Goal: Task Accomplishment & Management: Complete application form

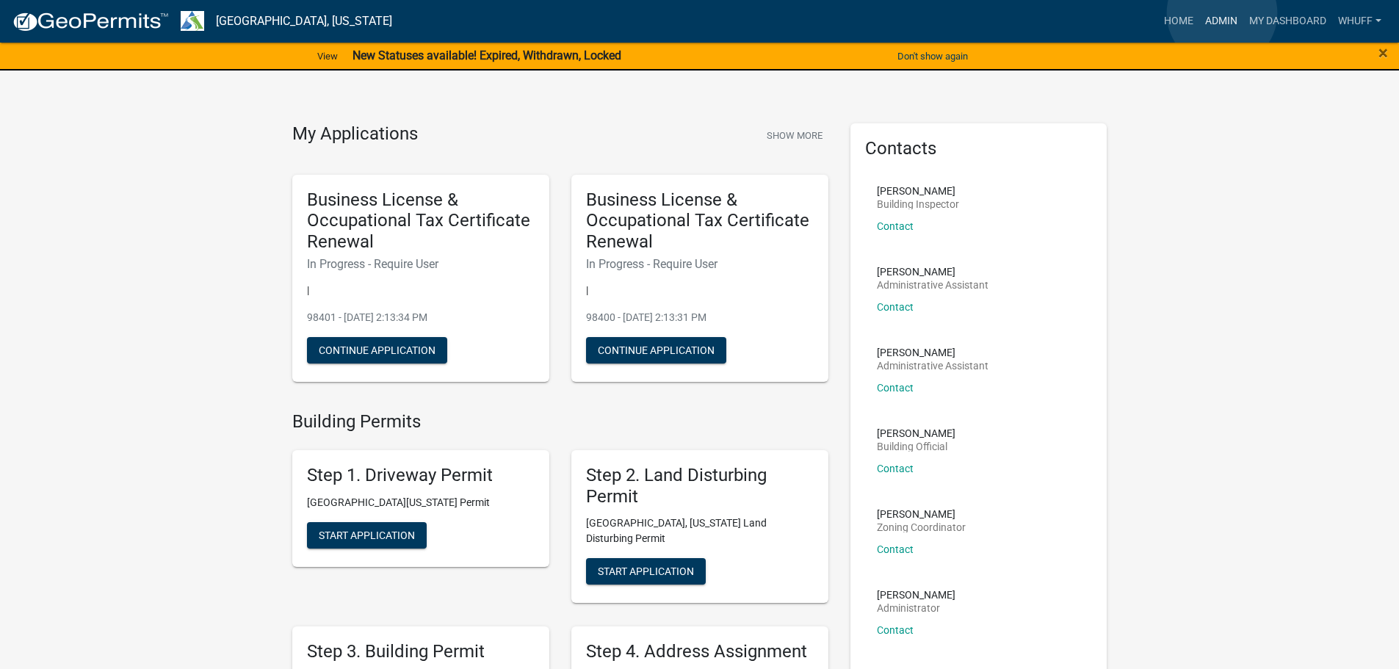
click at [1222, 13] on link "Admin" at bounding box center [1221, 21] width 44 height 28
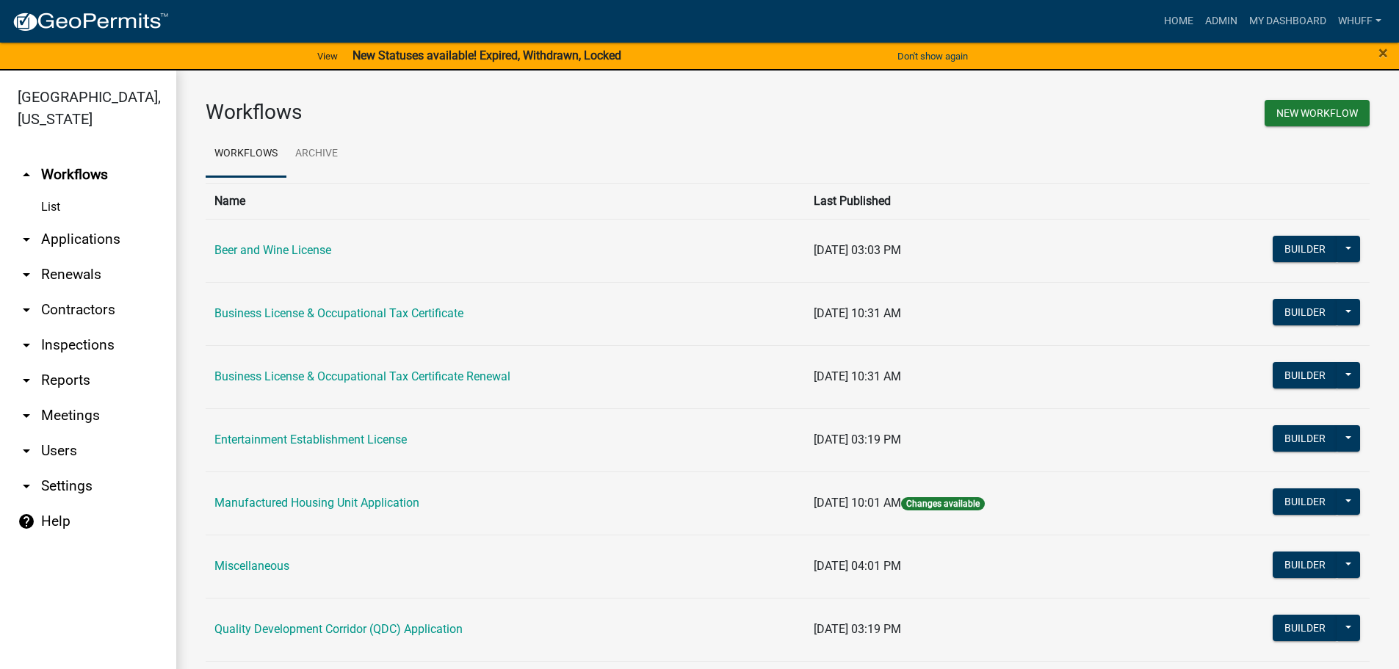
click at [109, 222] on link "arrow_drop_down Applications" at bounding box center [88, 239] width 176 height 35
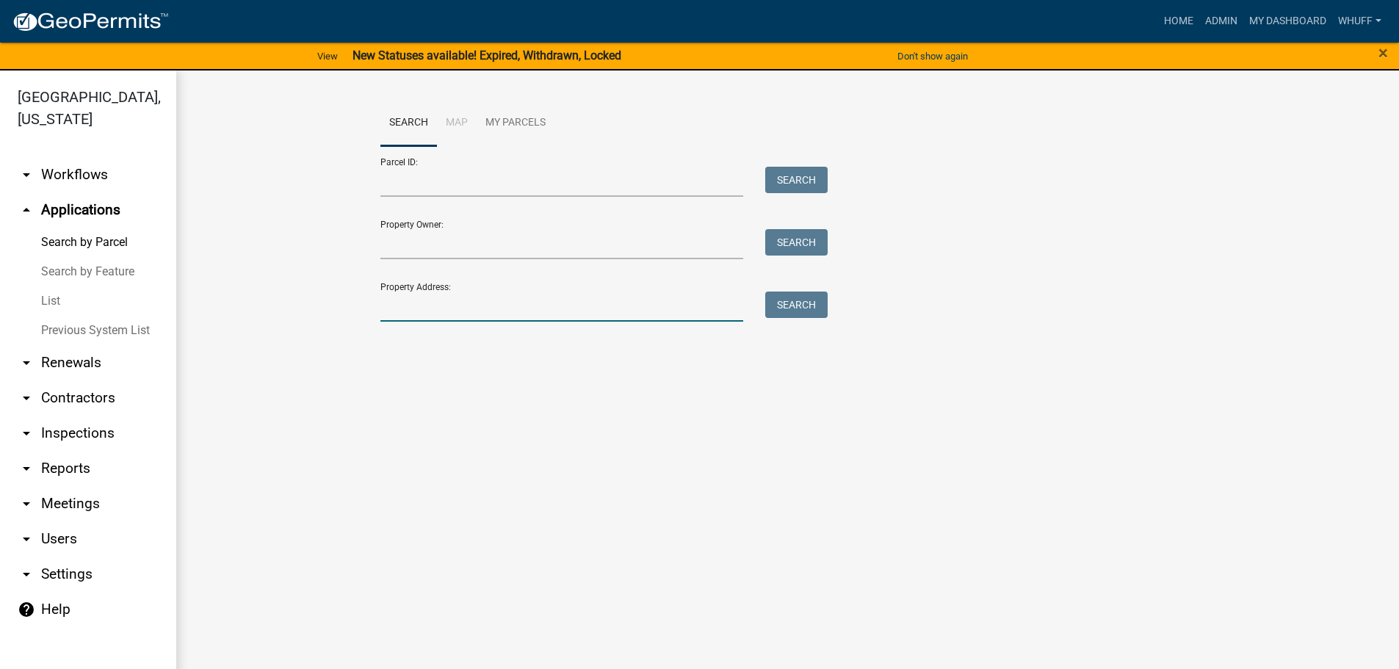
click at [435, 315] on input "Property Address:" at bounding box center [561, 306] width 363 height 30
type input "1310 [GEOGRAPHIC_DATA]"
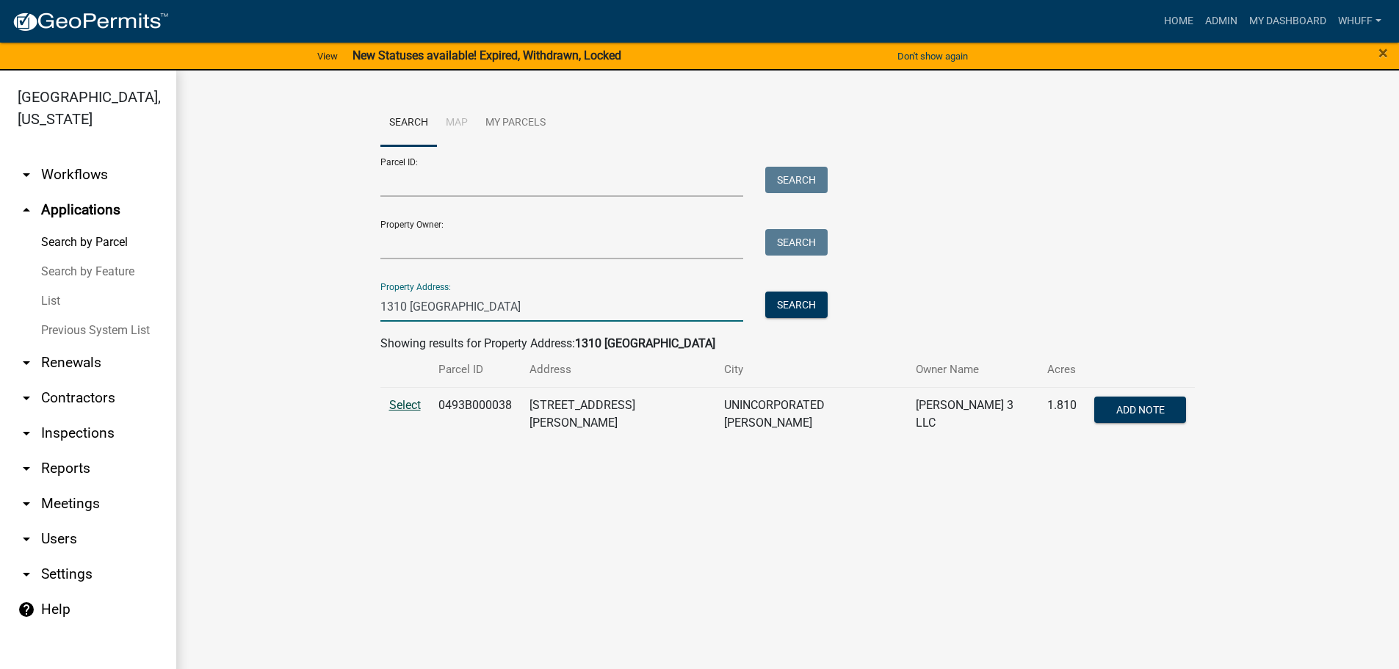
click at [398, 398] on span "Select" at bounding box center [405, 405] width 32 height 14
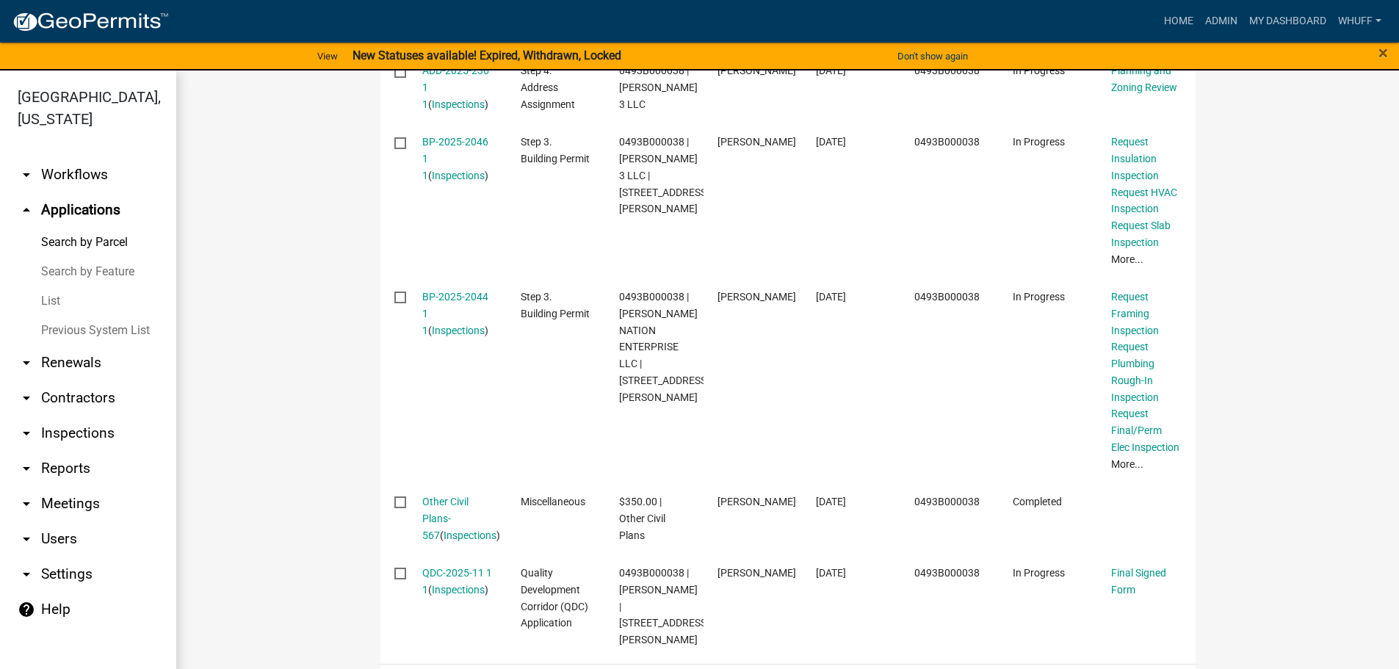
scroll to position [1028, 0]
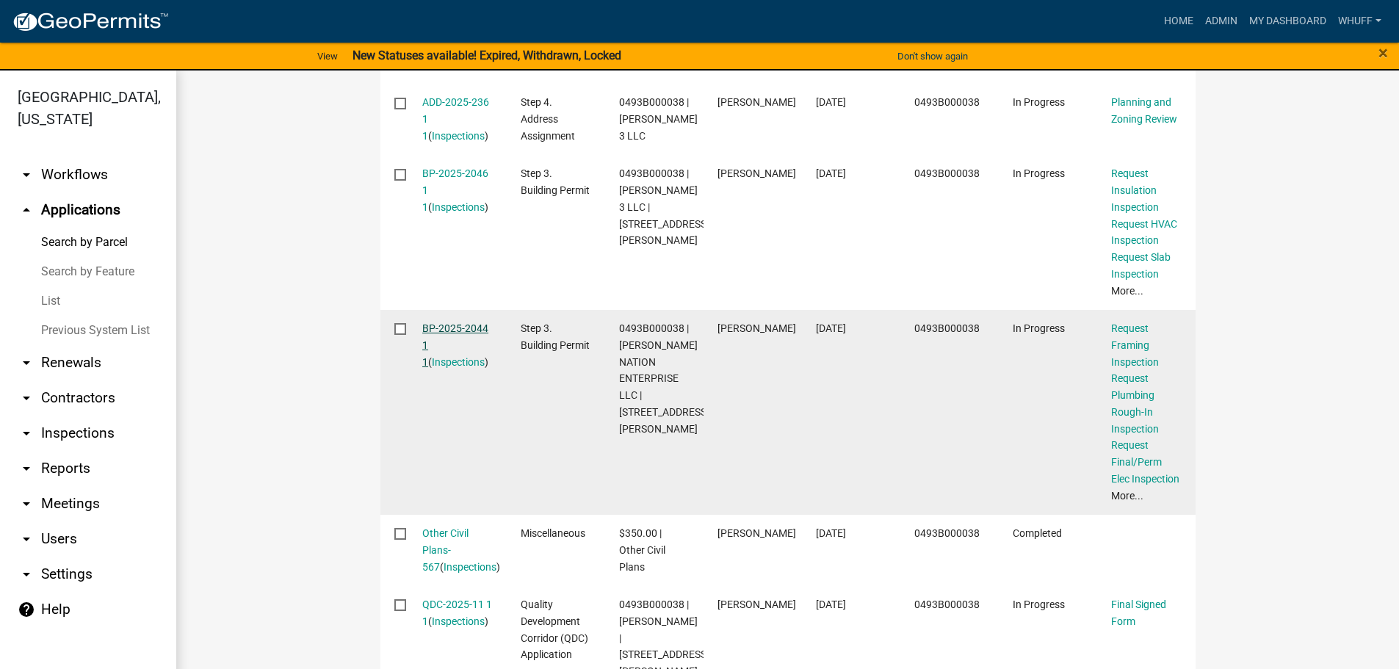
drag, startPoint x: 456, startPoint y: 363, endPoint x: 432, endPoint y: 352, distance: 25.6
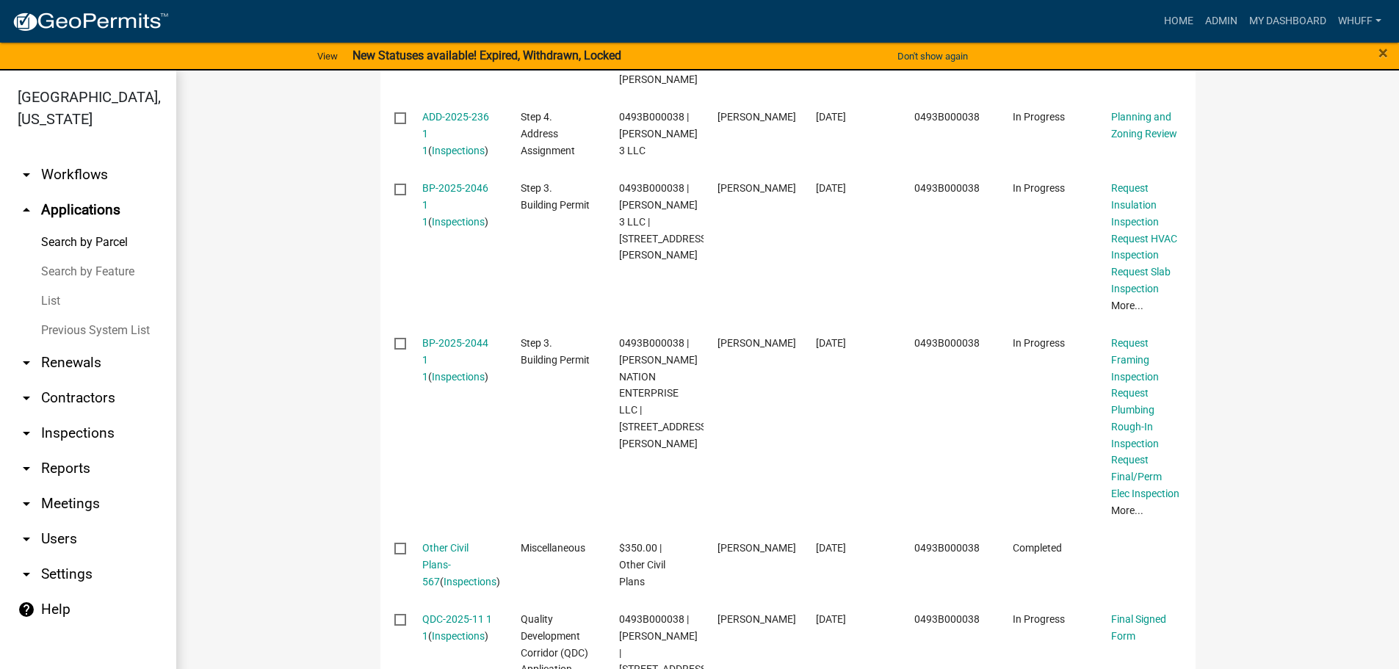
scroll to position [954, 0]
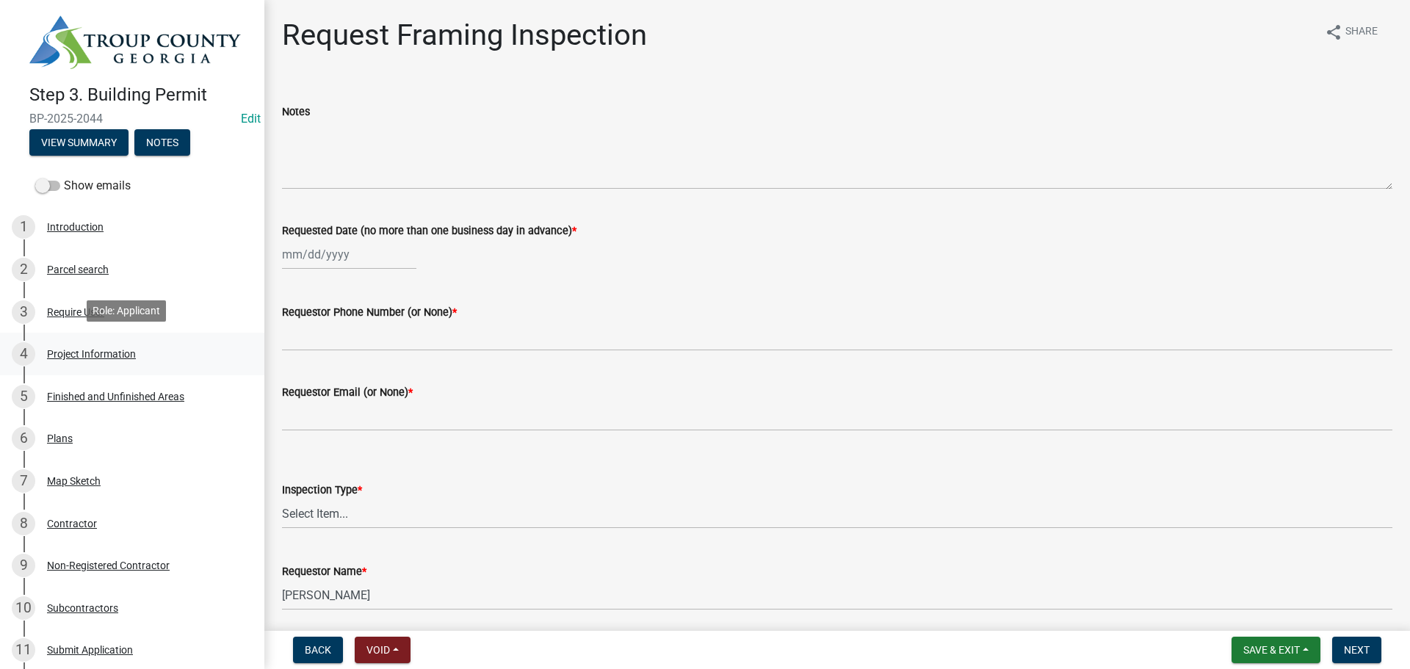
click at [104, 338] on link "4 Project Information" at bounding box center [132, 354] width 264 height 43
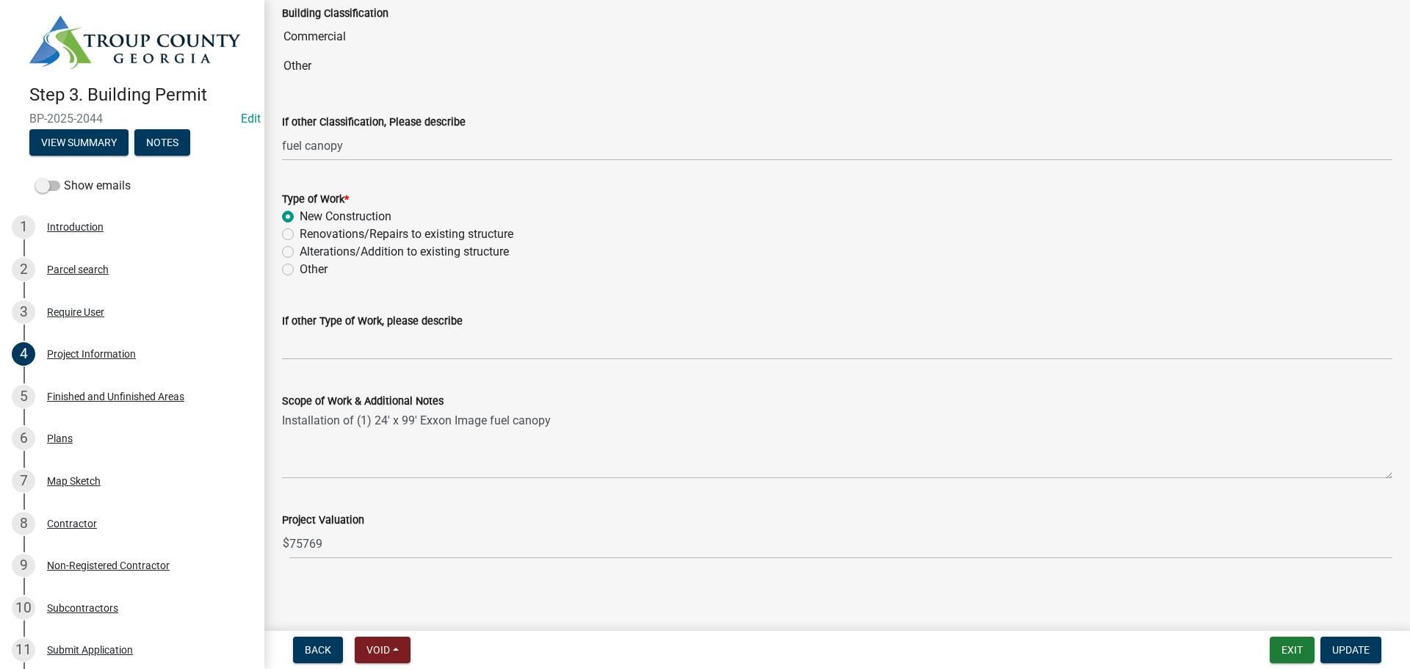
scroll to position [1181, 0]
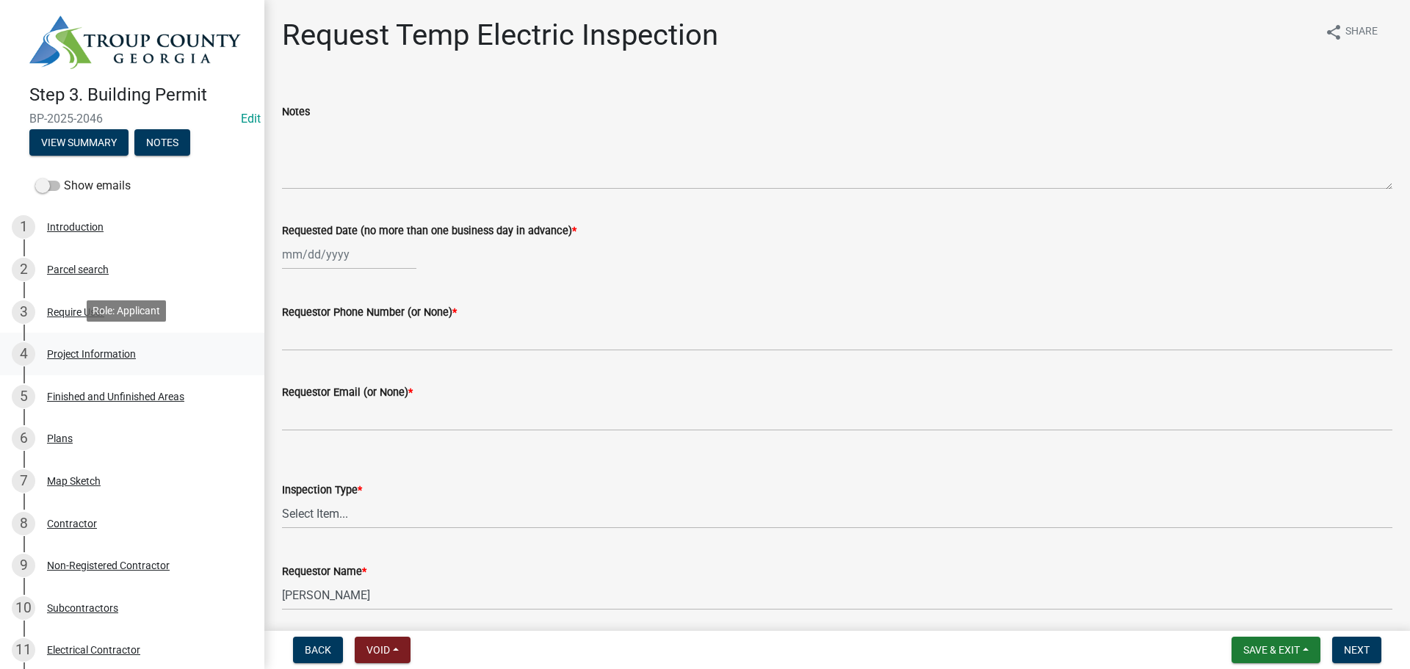
click at [109, 356] on div "Project Information" at bounding box center [91, 354] width 89 height 10
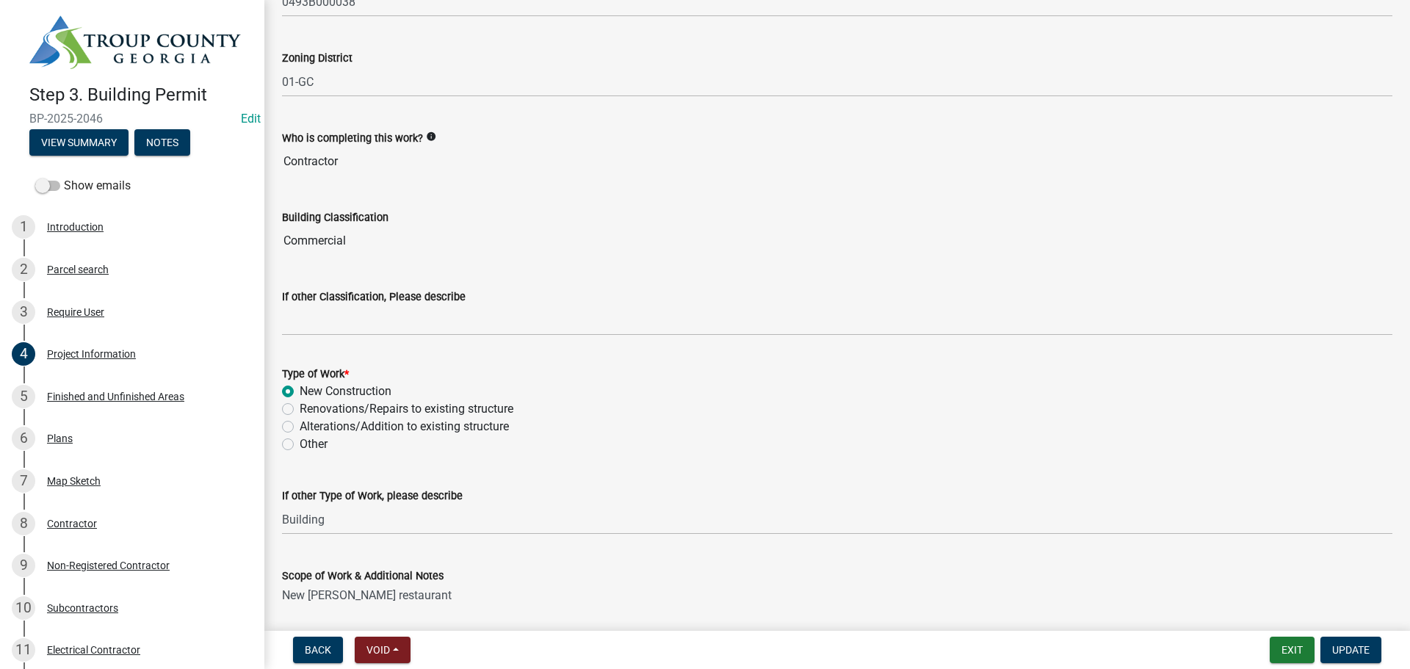
scroll to position [1151, 0]
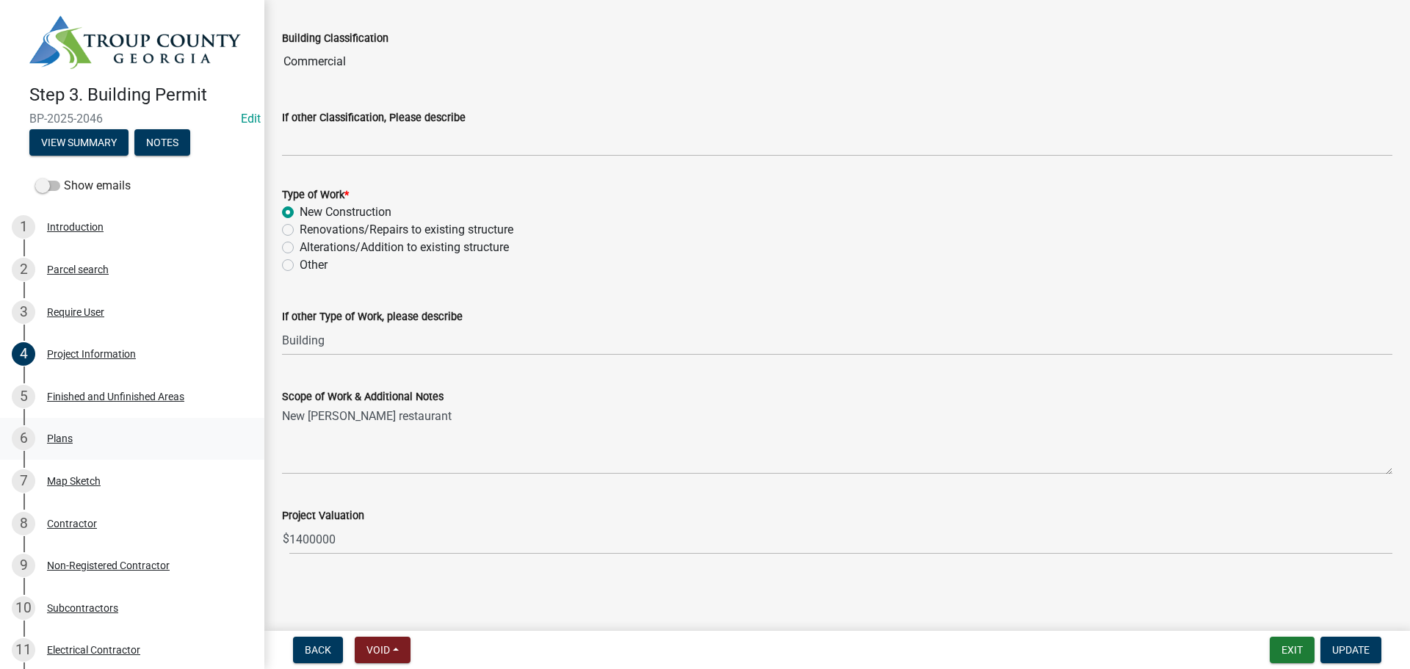
click at [86, 439] on div "6 Plans" at bounding box center [126, 438] width 229 height 23
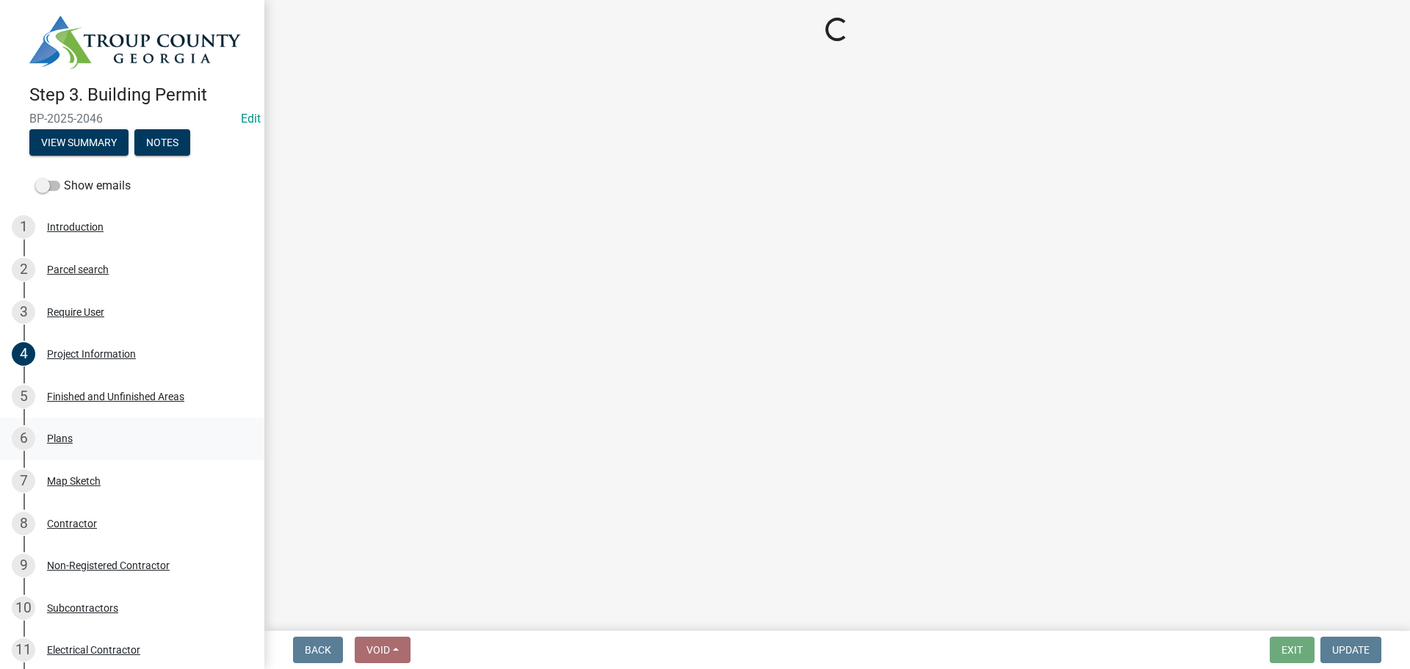
scroll to position [0, 0]
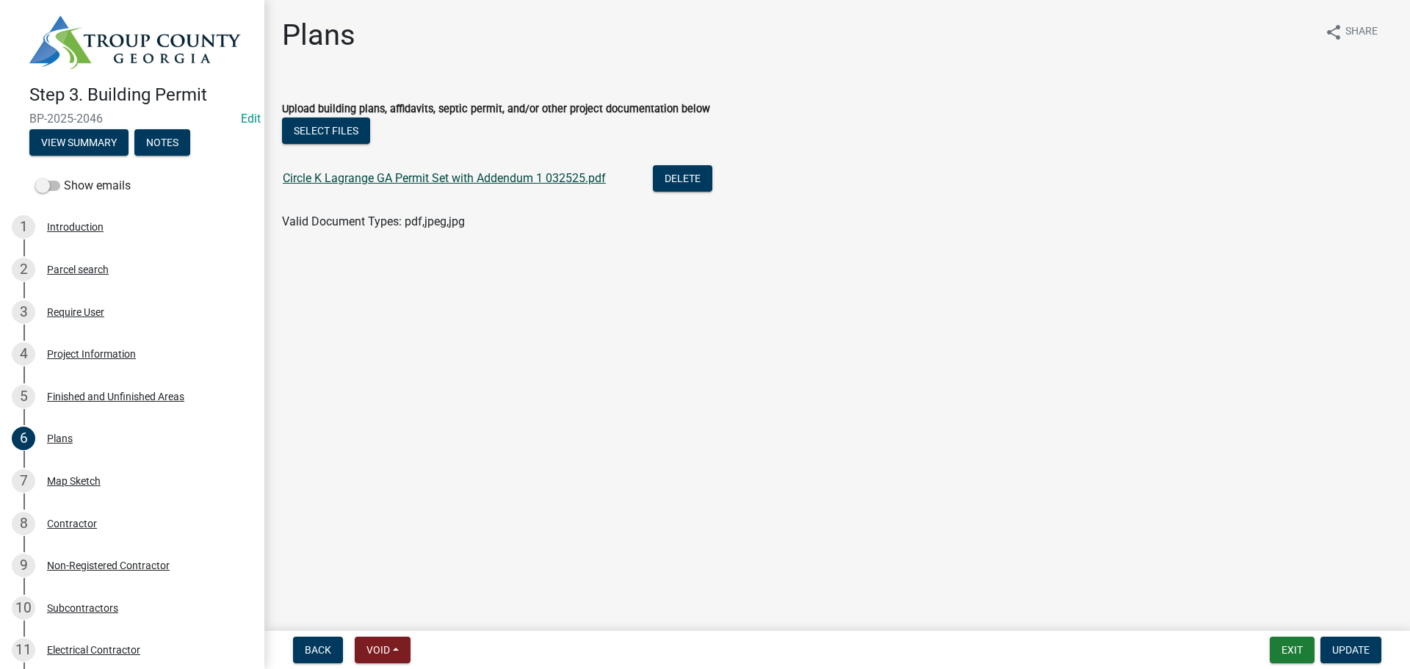
click at [427, 180] on link "Circle K Lagrange GA Permit Set with Addendum 1 032525.pdf" at bounding box center [444, 178] width 323 height 14
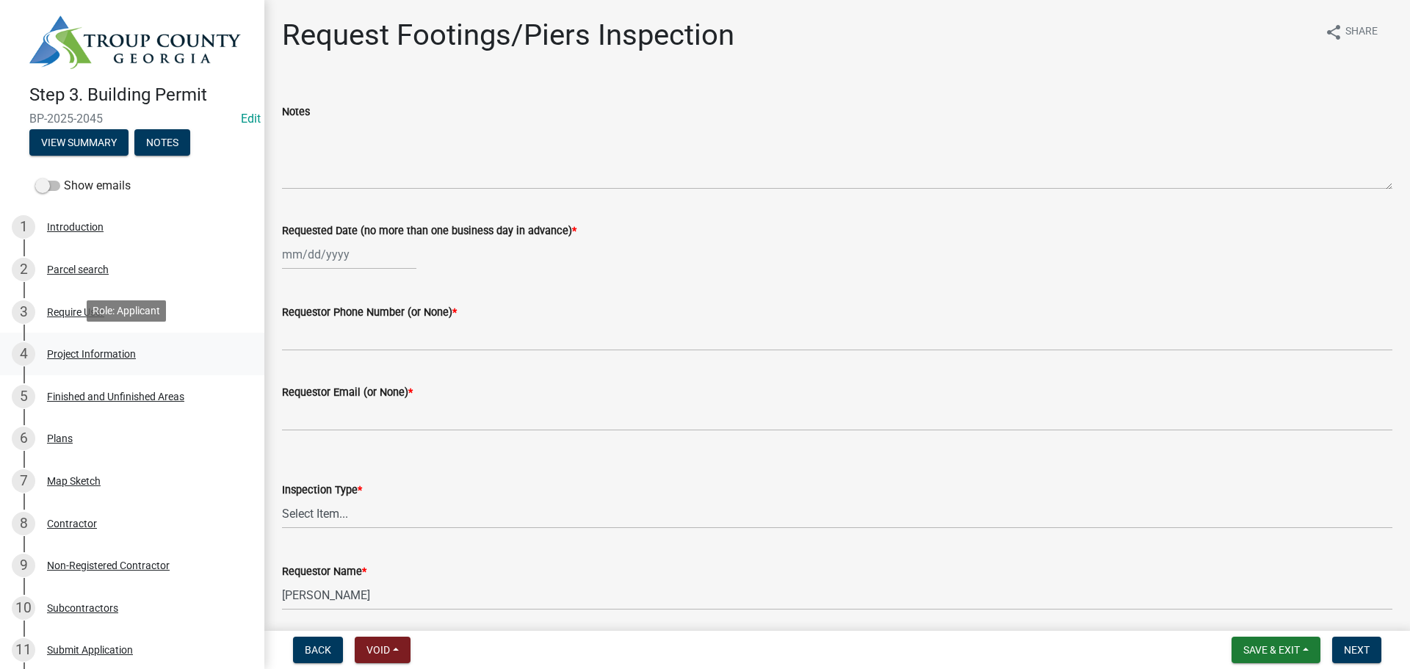
click at [89, 354] on div "Project Information" at bounding box center [91, 354] width 89 height 10
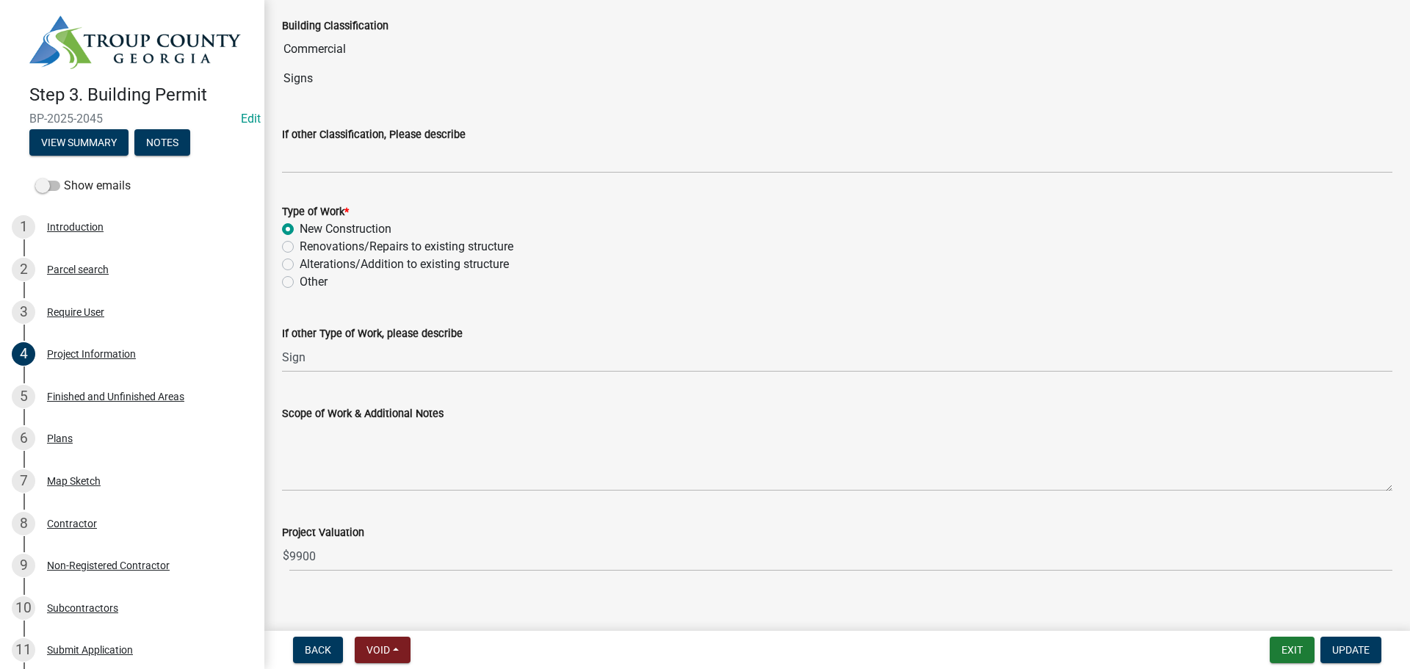
scroll to position [1181, 0]
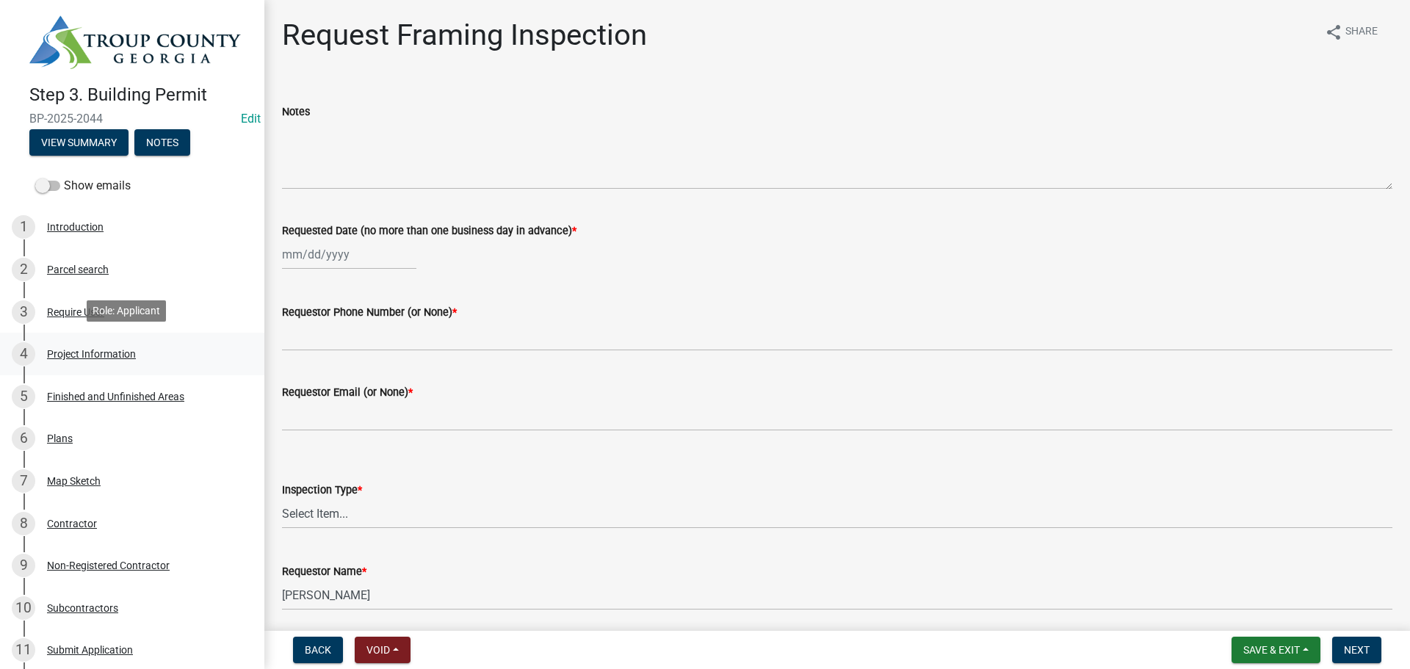
click at [80, 344] on div "4 Project Information" at bounding box center [126, 353] width 229 height 23
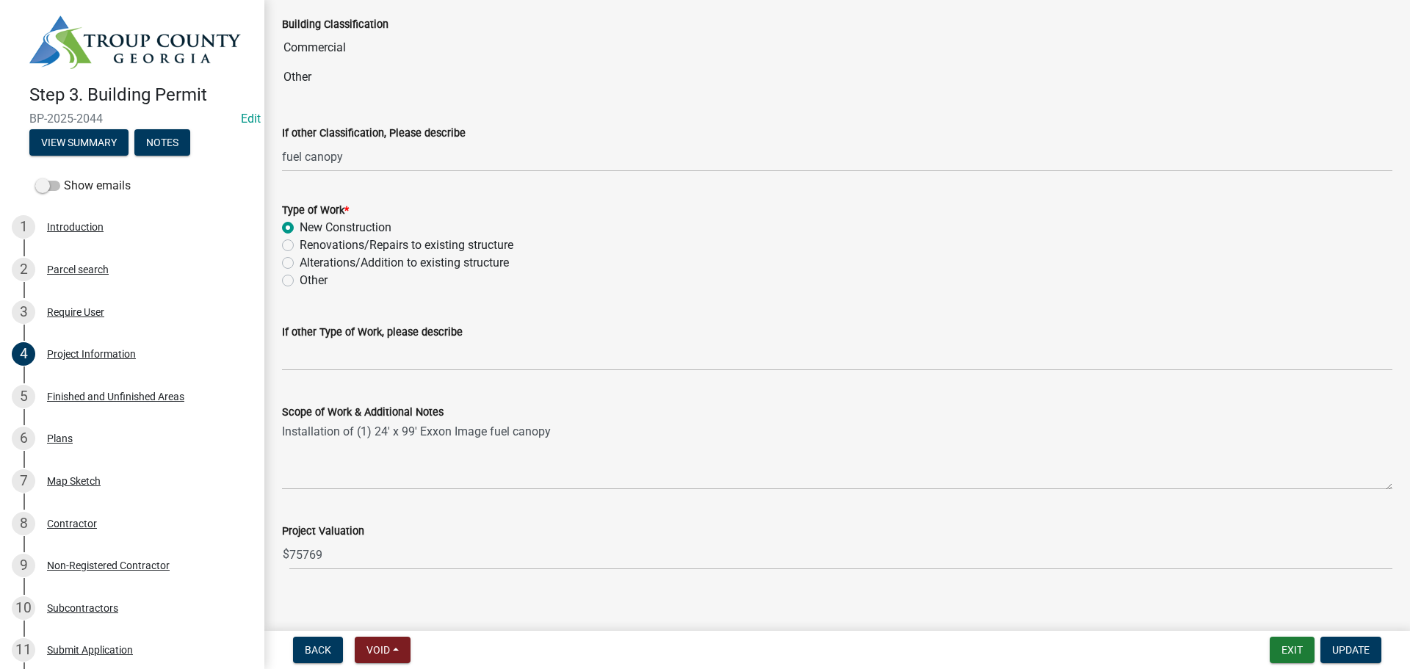
scroll to position [1181, 0]
